Goal: Navigation & Orientation: Understand site structure

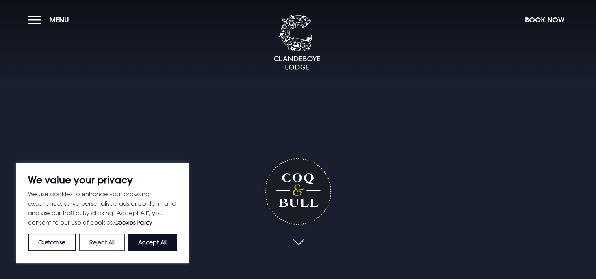
click at [106, 244] on button "Reject All" at bounding box center [102, 241] width 46 height 17
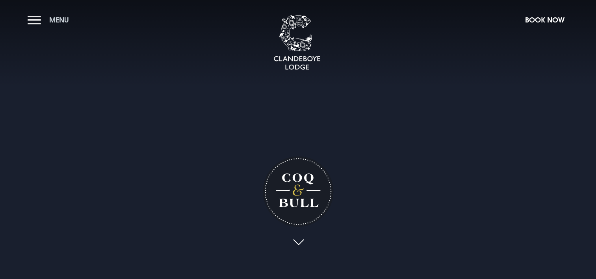
click at [37, 23] on button "Menu" at bounding box center [50, 19] width 45 height 17
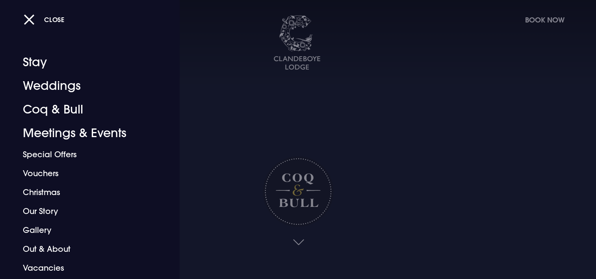
scroll to position [17, 0]
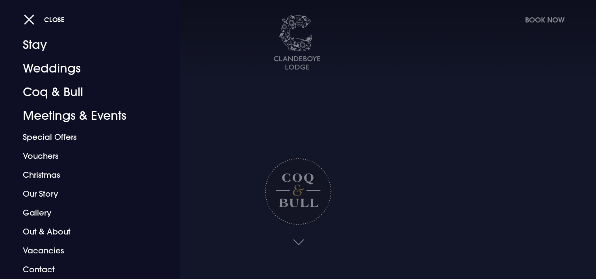
click at [47, 21] on span "Close" at bounding box center [54, 19] width 20 height 8
